Goal: Information Seeking & Learning: Learn about a topic

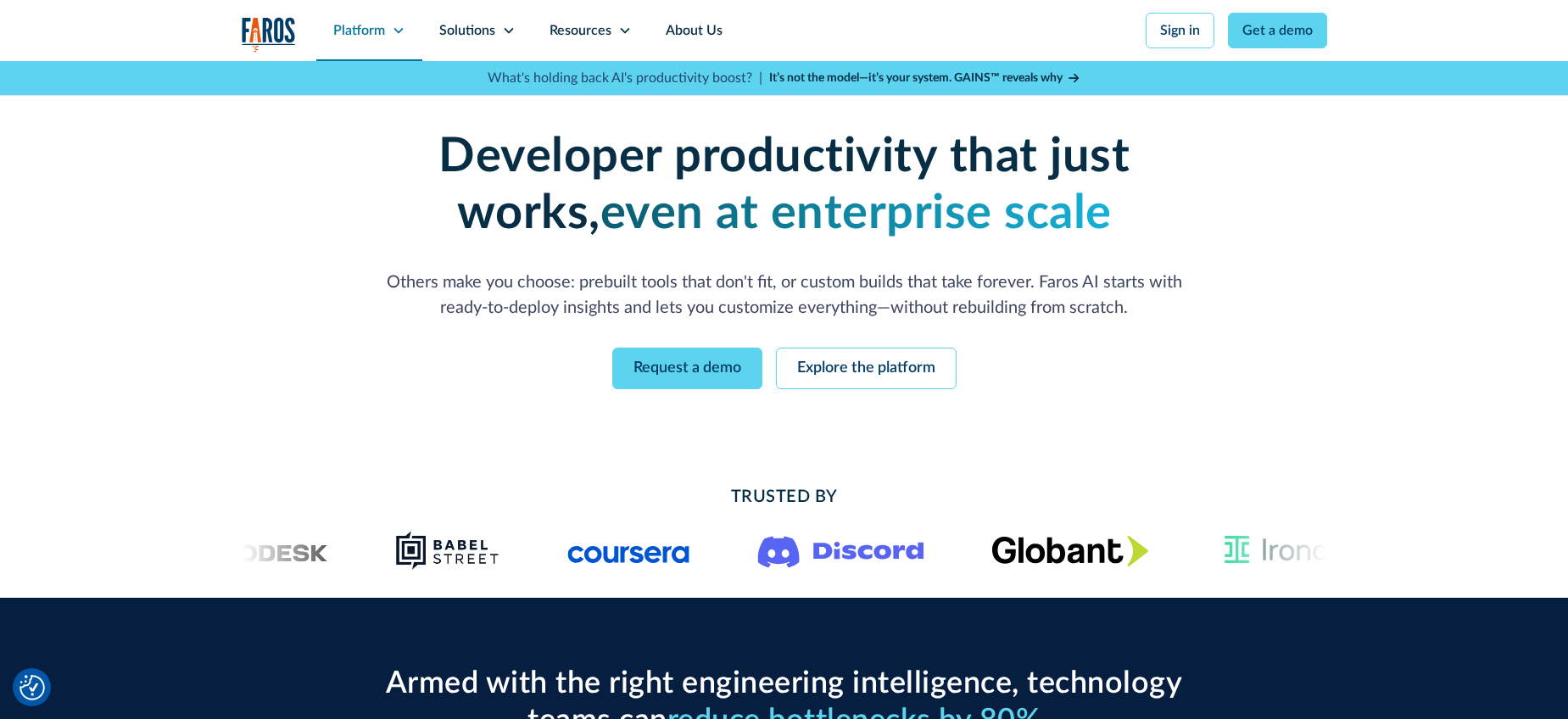
click at [401, 28] on icon at bounding box center [398, 31] width 9 height 6
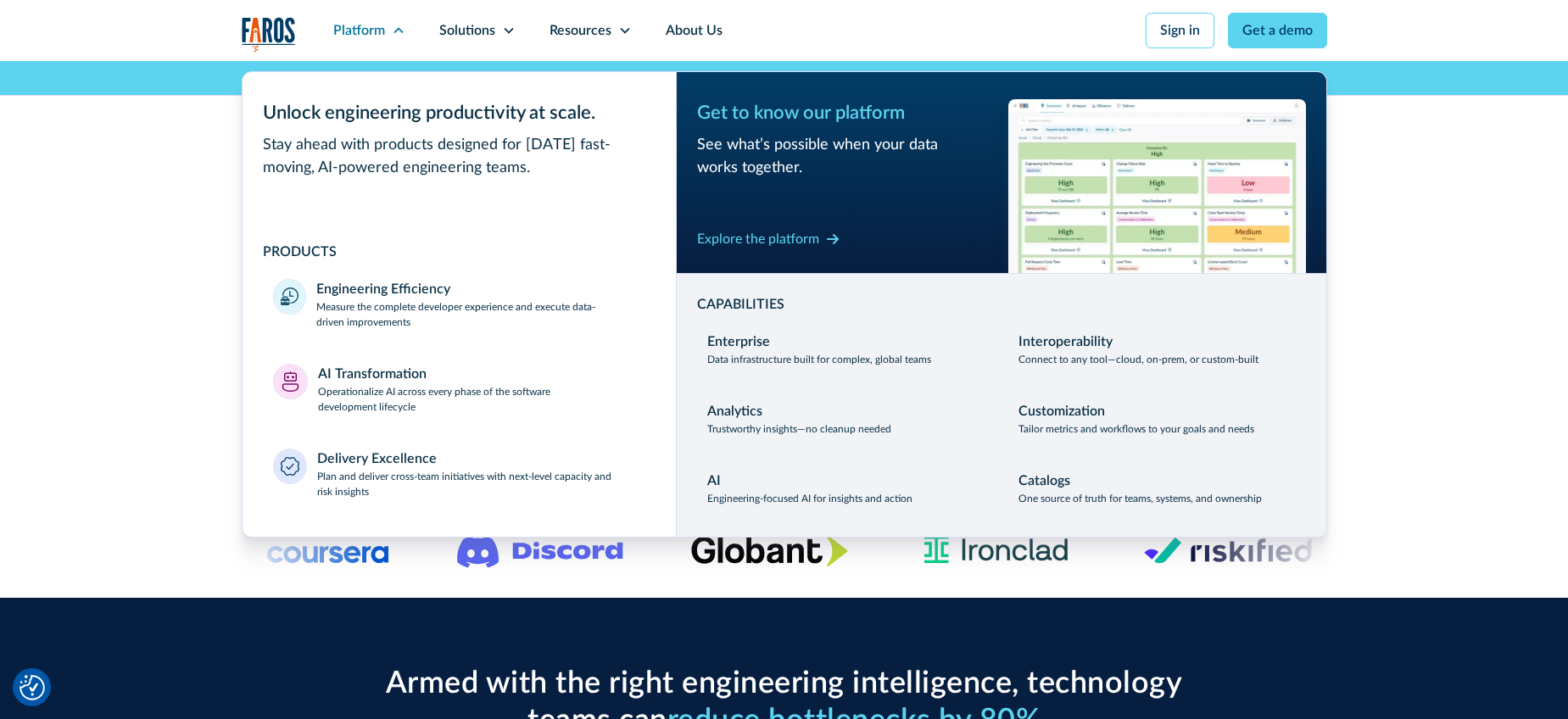
click at [111, 272] on div "Enterprise-grade developer productivity without the enterprise pain Deploy fast…" at bounding box center [784, 259] width 1568 height 396
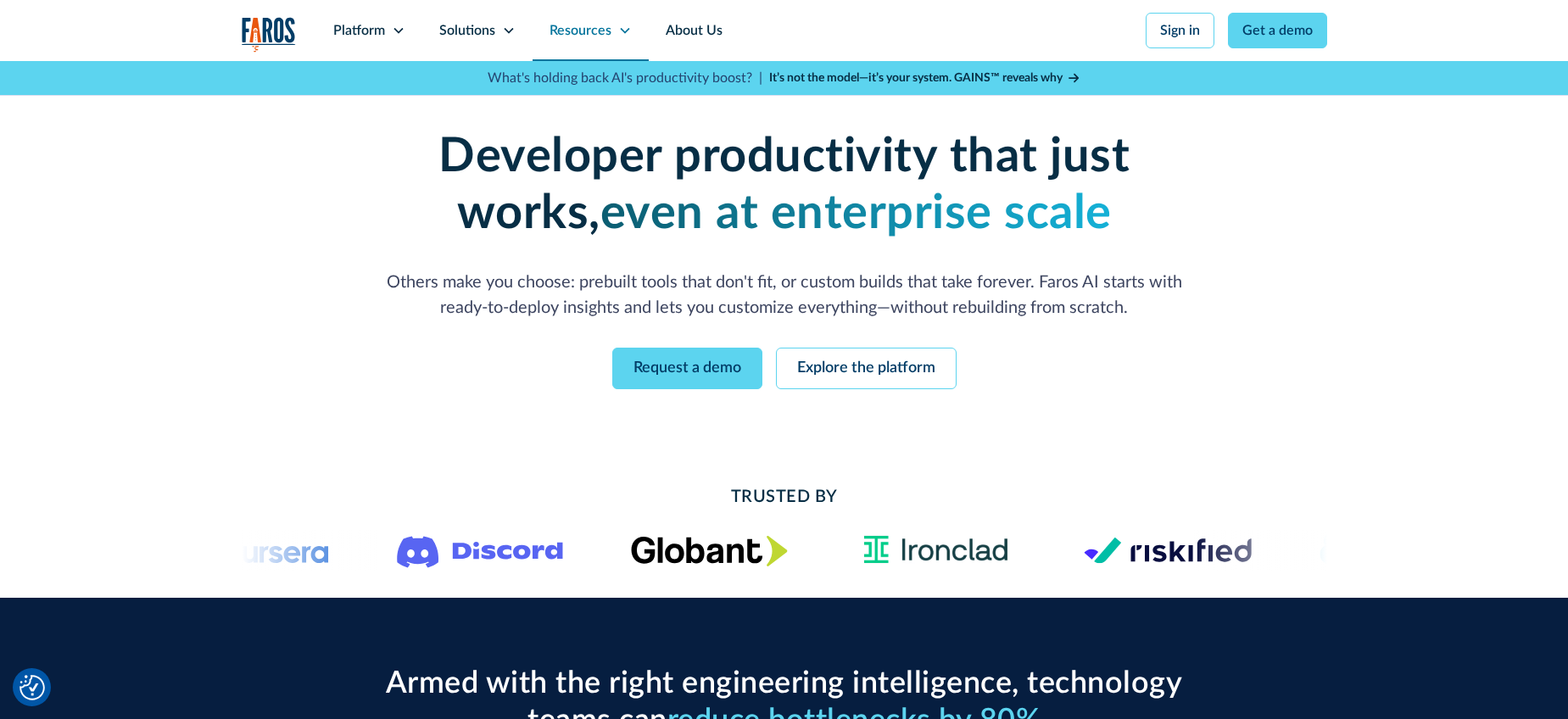
click at [620, 31] on icon at bounding box center [625, 31] width 14 height 14
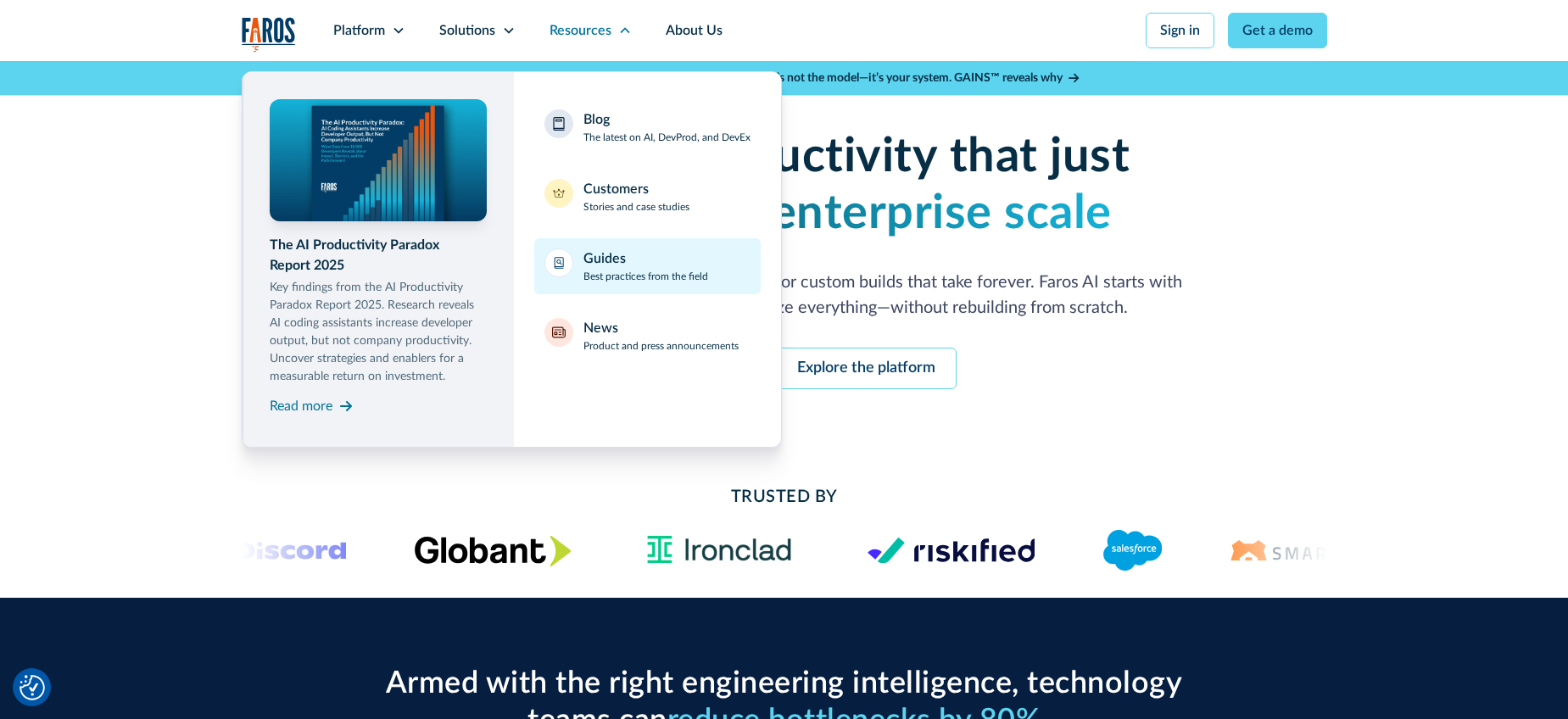
click at [626, 256] on div "Guides Best practices from the field" at bounding box center [645, 266] width 125 height 36
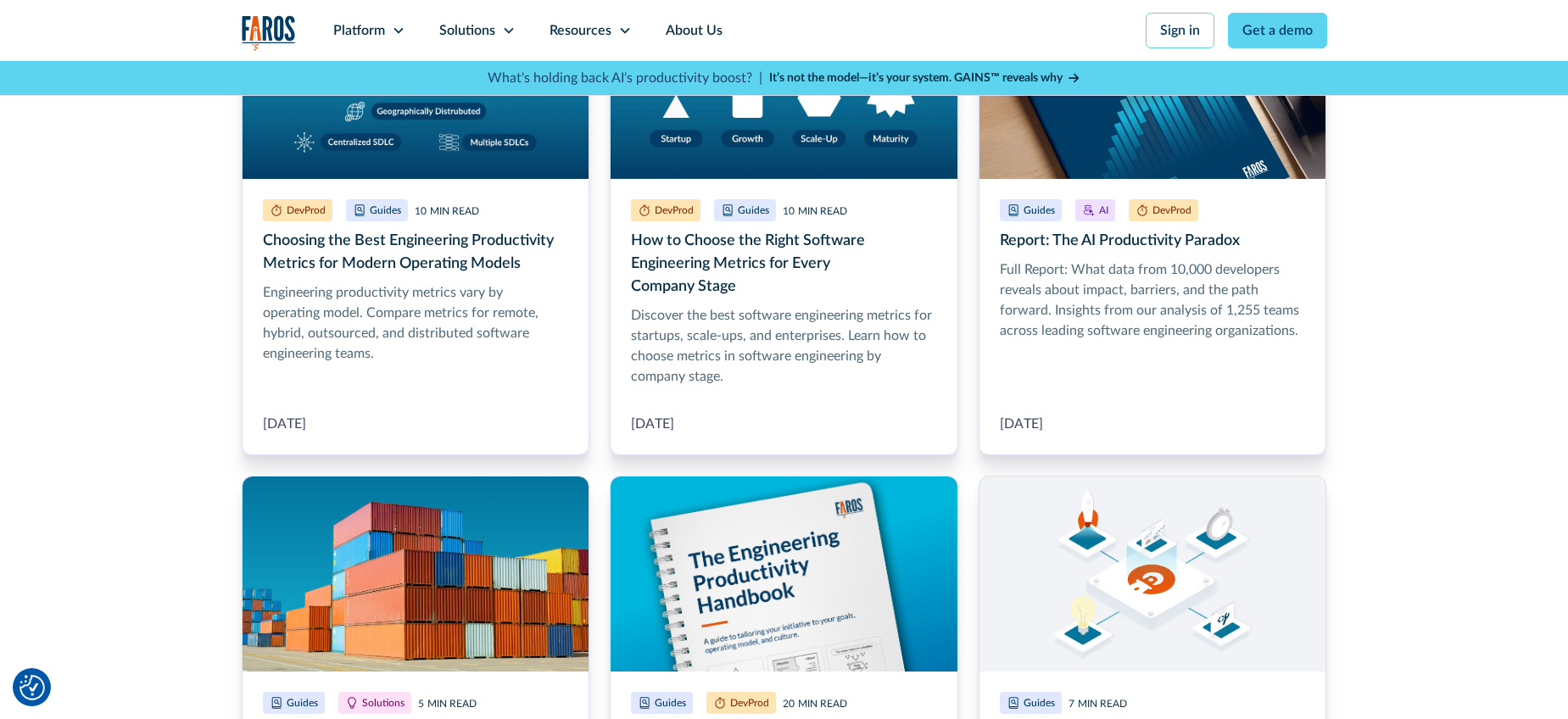
scroll to position [1088, 0]
